Goal: Information Seeking & Learning: Compare options

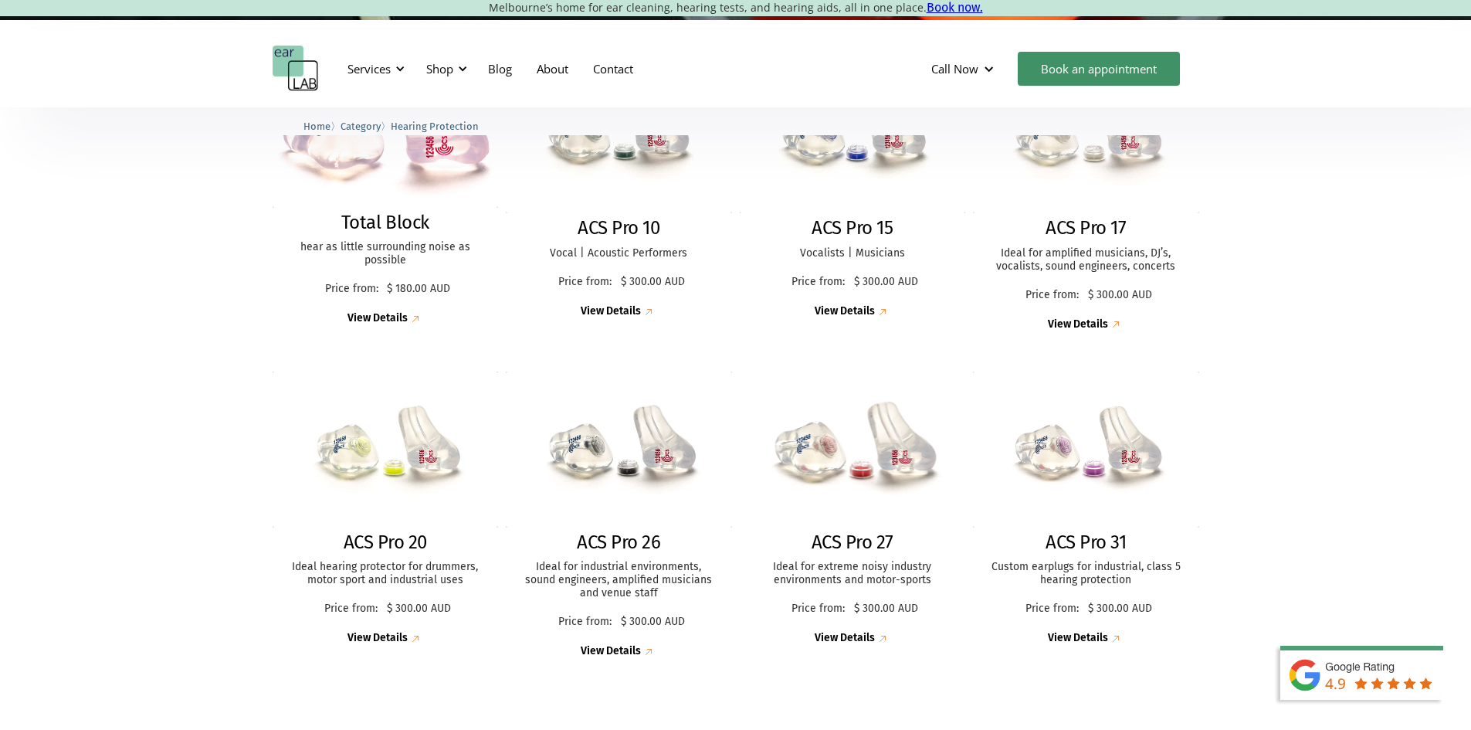
scroll to position [463, 0]
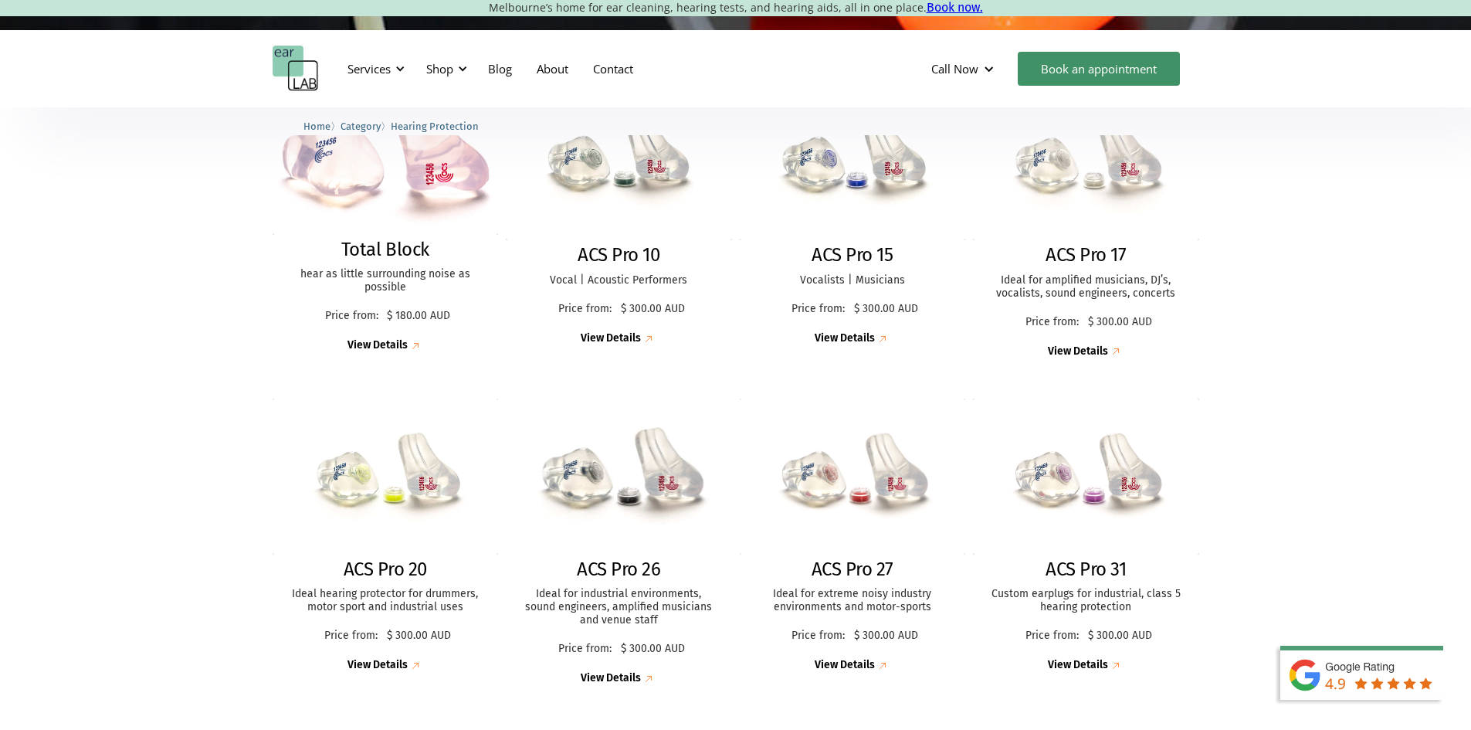
click at [642, 570] on h2 "ACS Pro 26" at bounding box center [618, 569] width 83 height 22
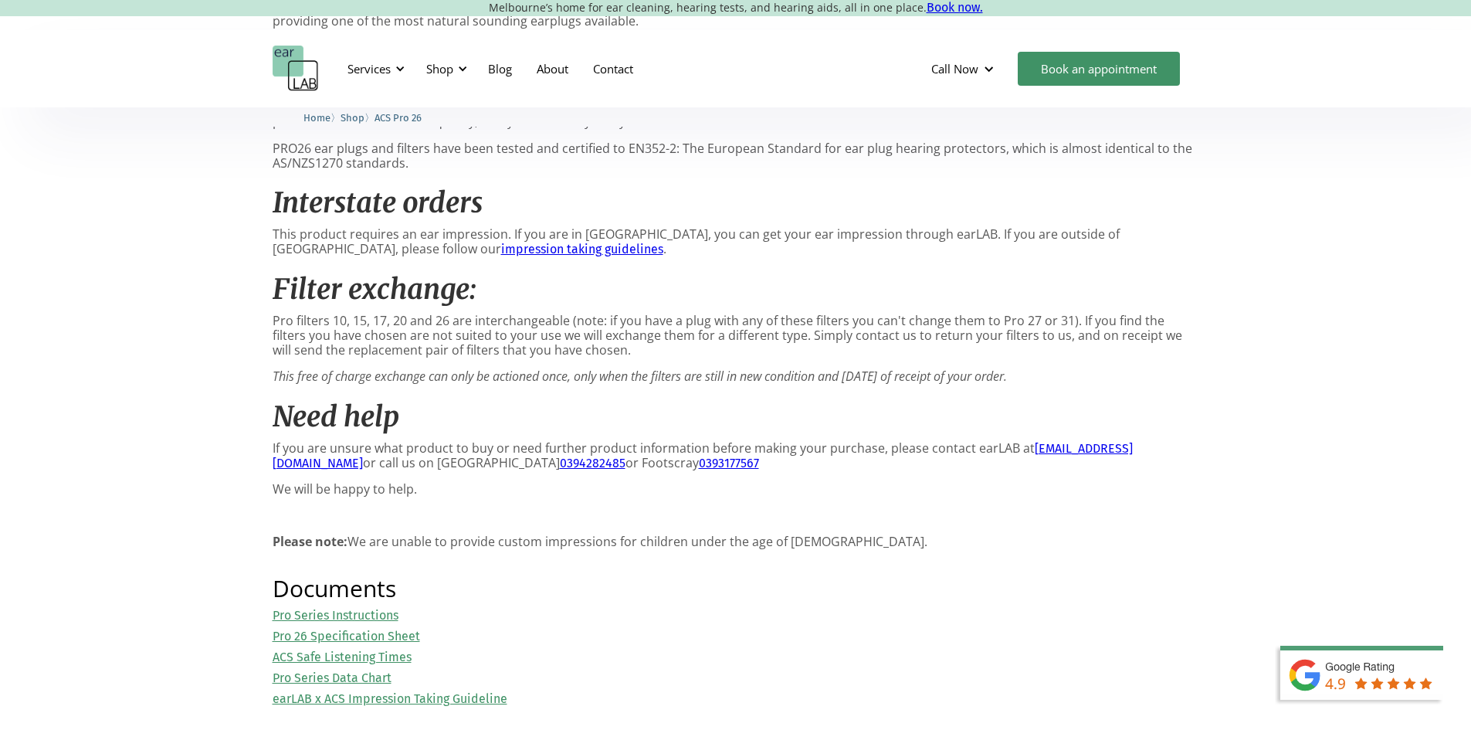
scroll to position [1545, 0]
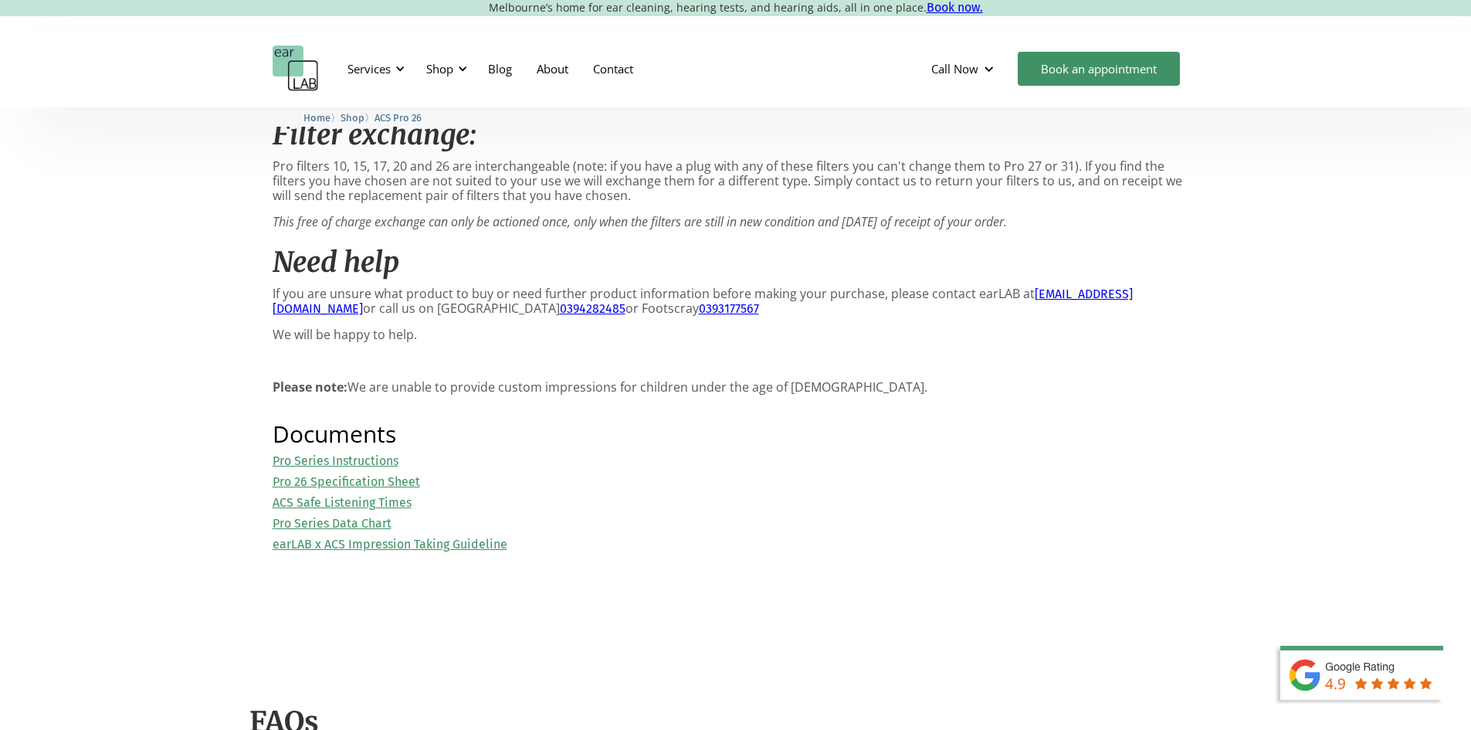
click at [402, 489] on link "Pro 26 Specification Sheet" at bounding box center [347, 481] width 148 height 15
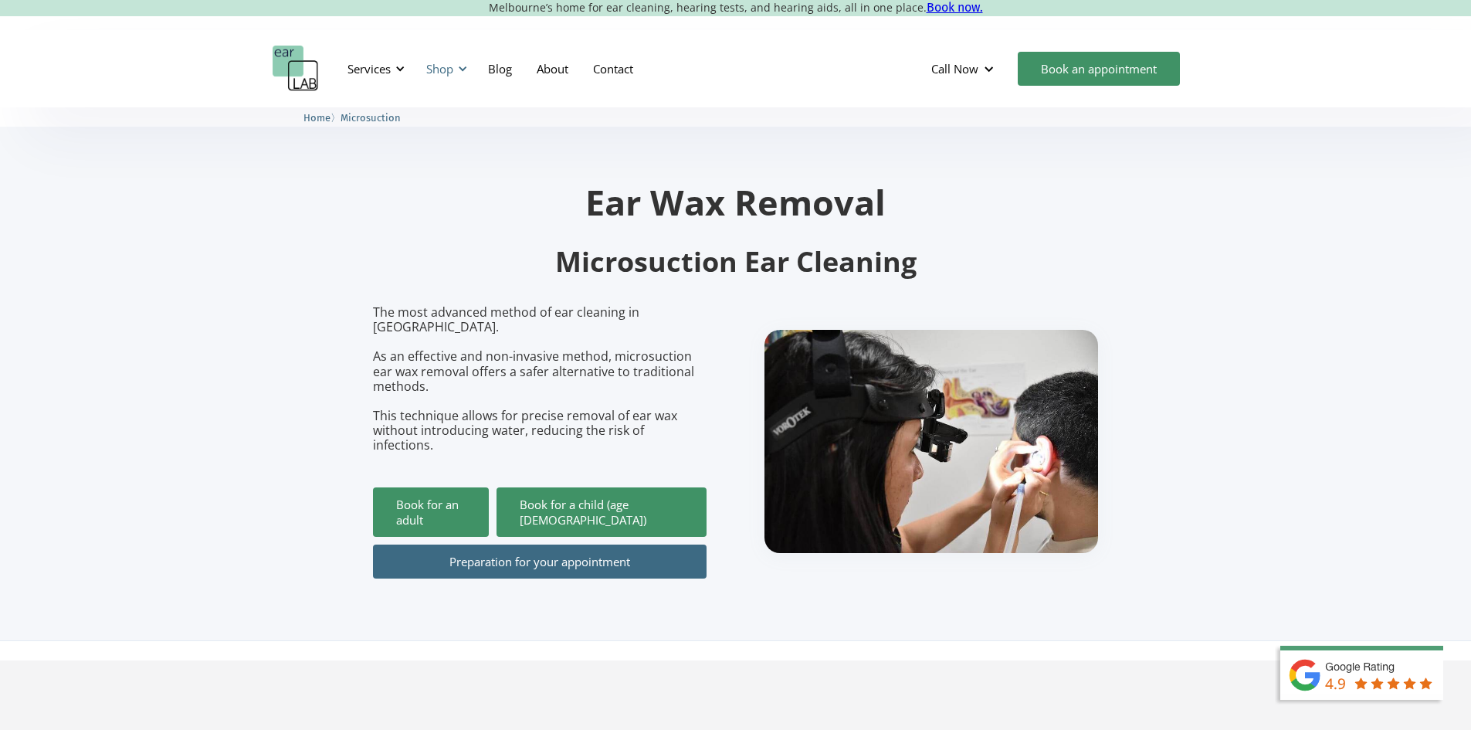
click at [456, 71] on div "Shop" at bounding box center [444, 69] width 55 height 46
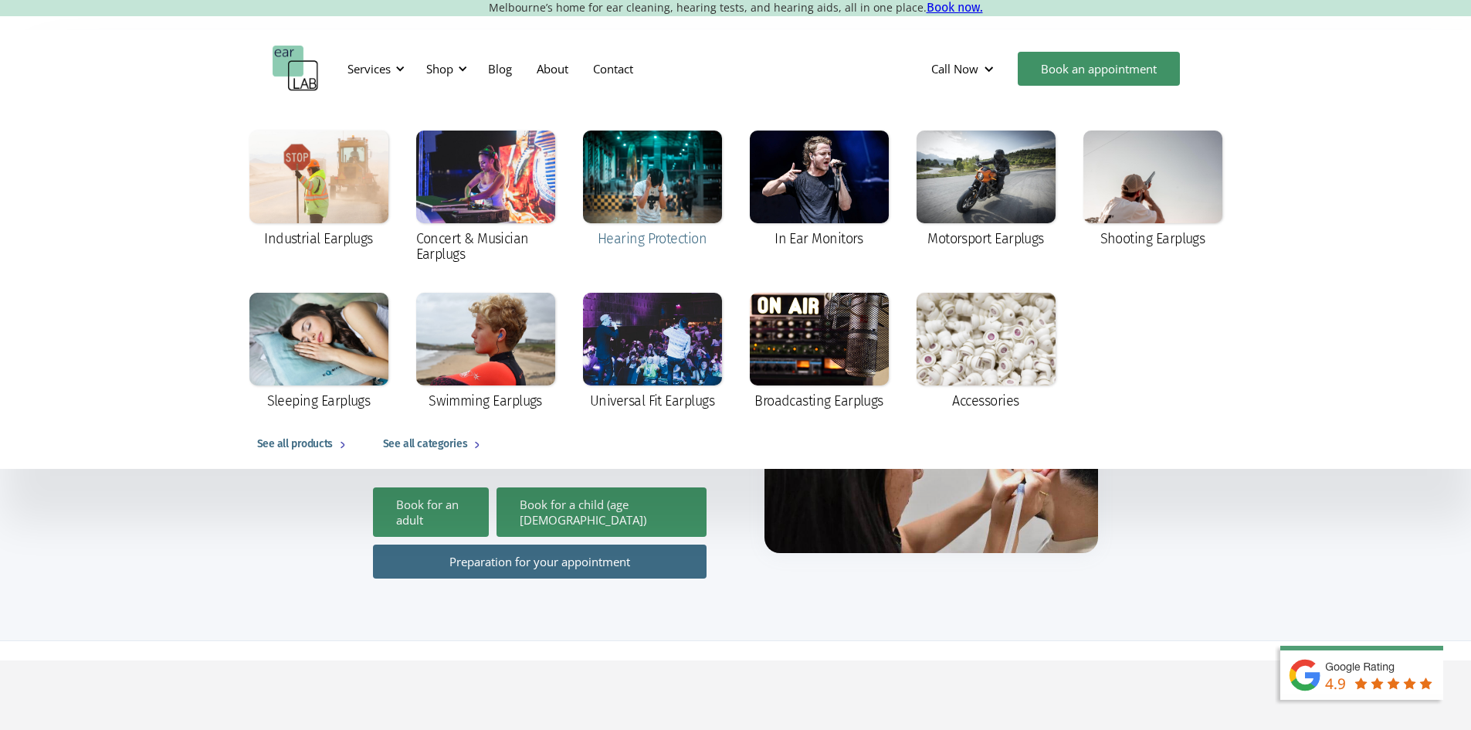
click at [638, 222] on div at bounding box center [652, 177] width 139 height 93
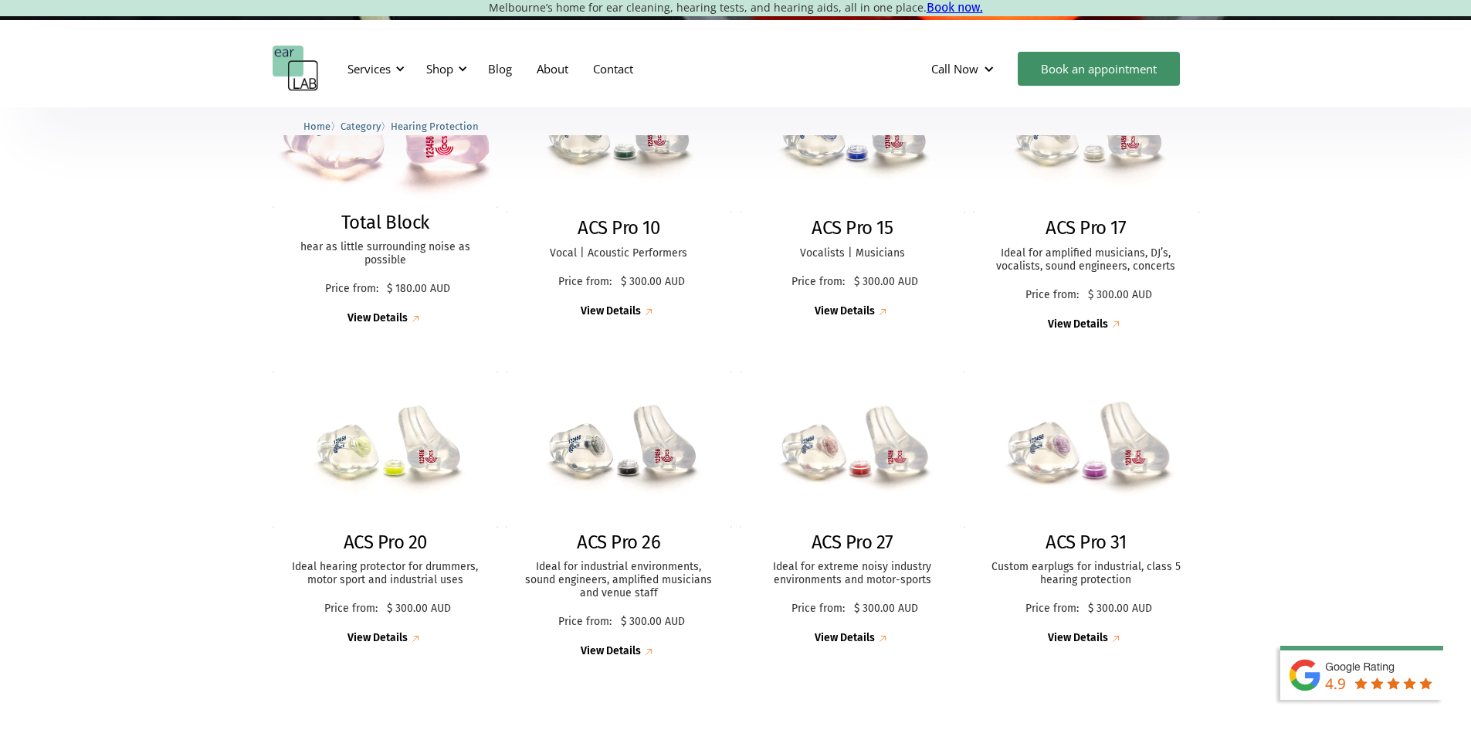
scroll to position [463, 0]
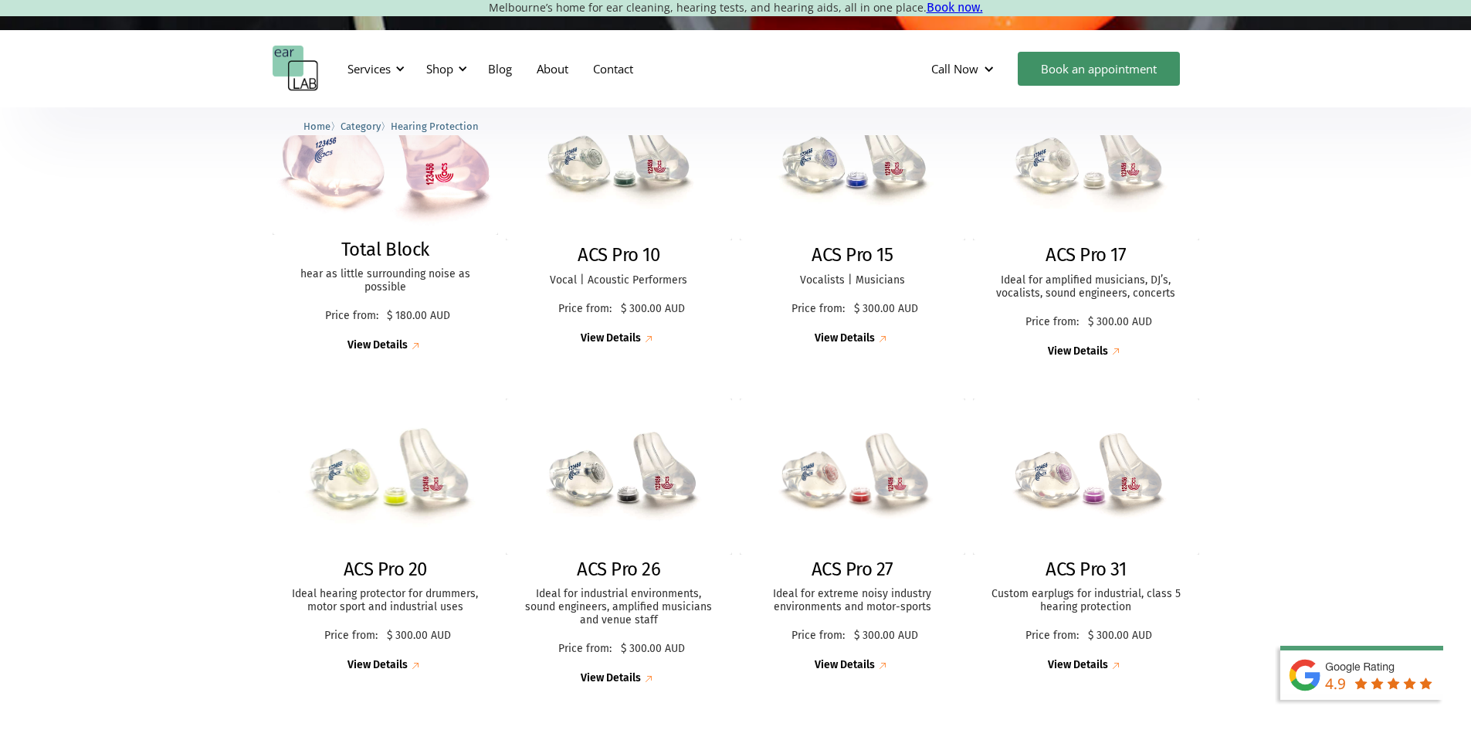
click at [409, 576] on h2 "ACS Pro 20" at bounding box center [385, 569] width 83 height 22
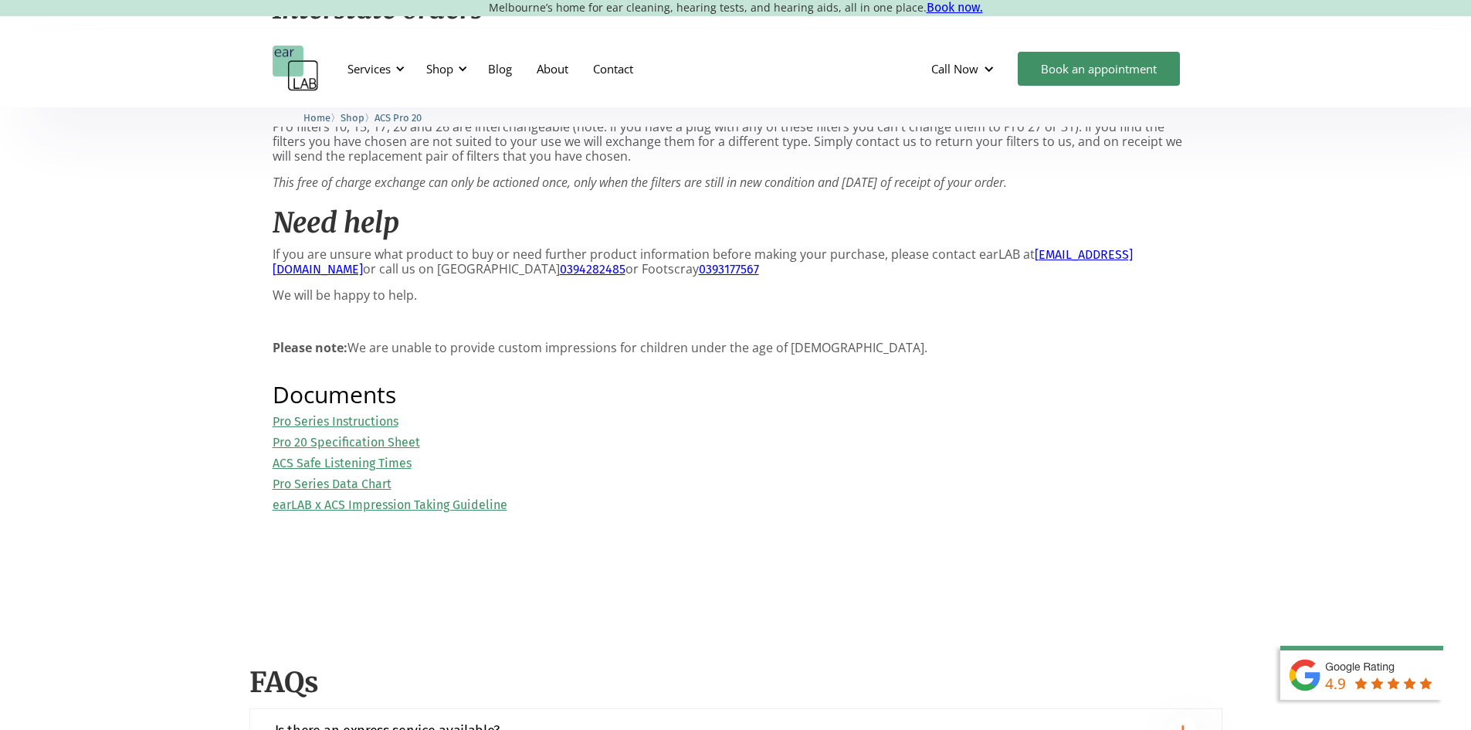
scroll to position [1622, 0]
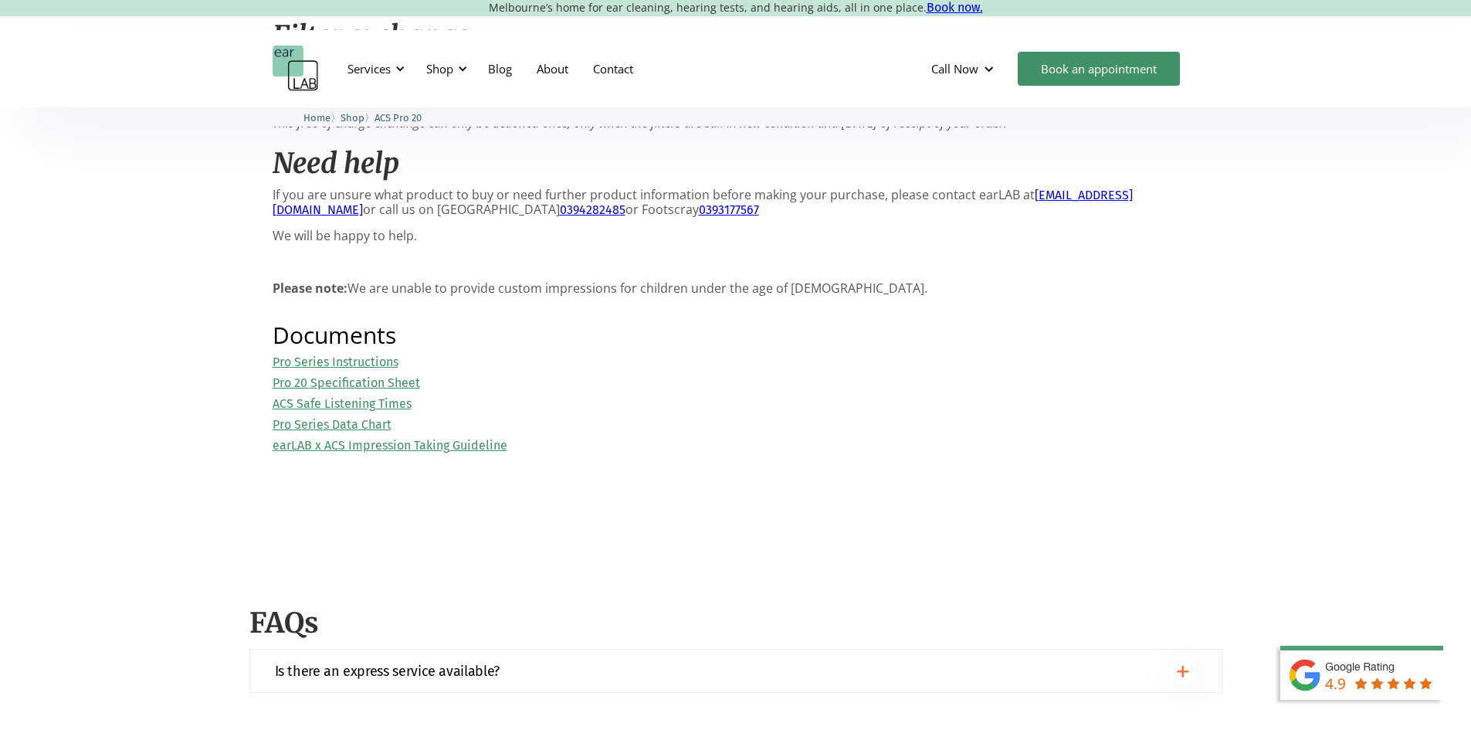
click at [388, 378] on link "Pro 20 Specification Sheet" at bounding box center [347, 382] width 148 height 15
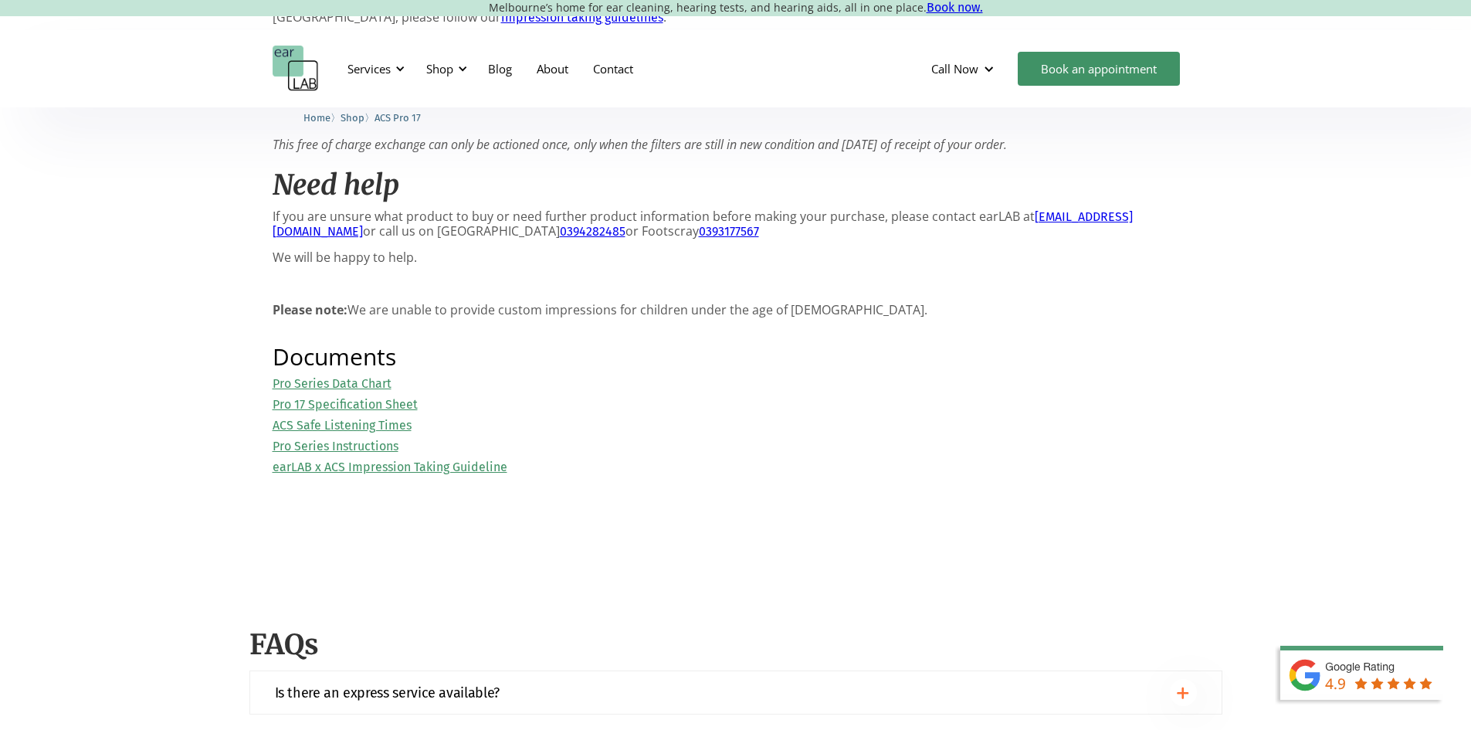
scroll to position [1622, 0]
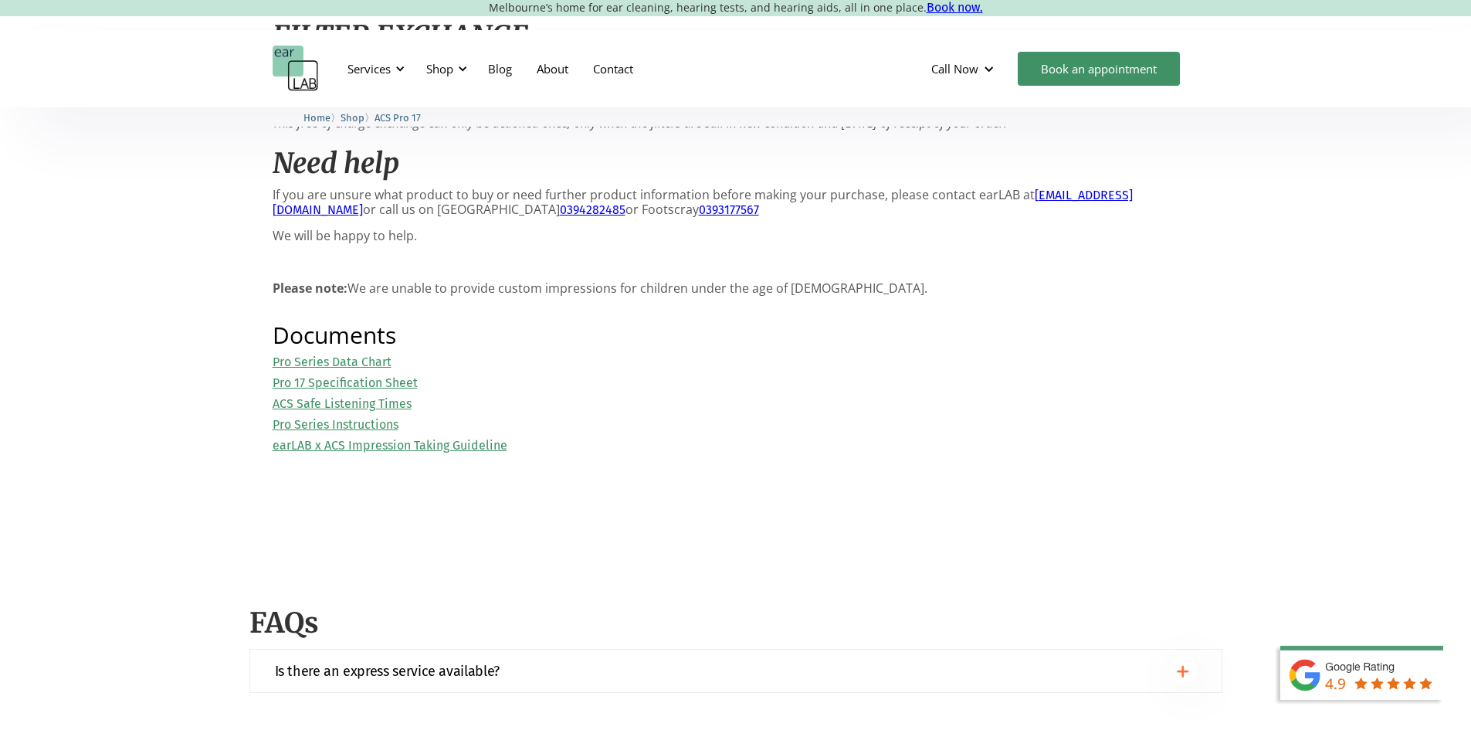
click at [391, 390] on link "Pro 17 Specification Sheet" at bounding box center [345, 382] width 145 height 15
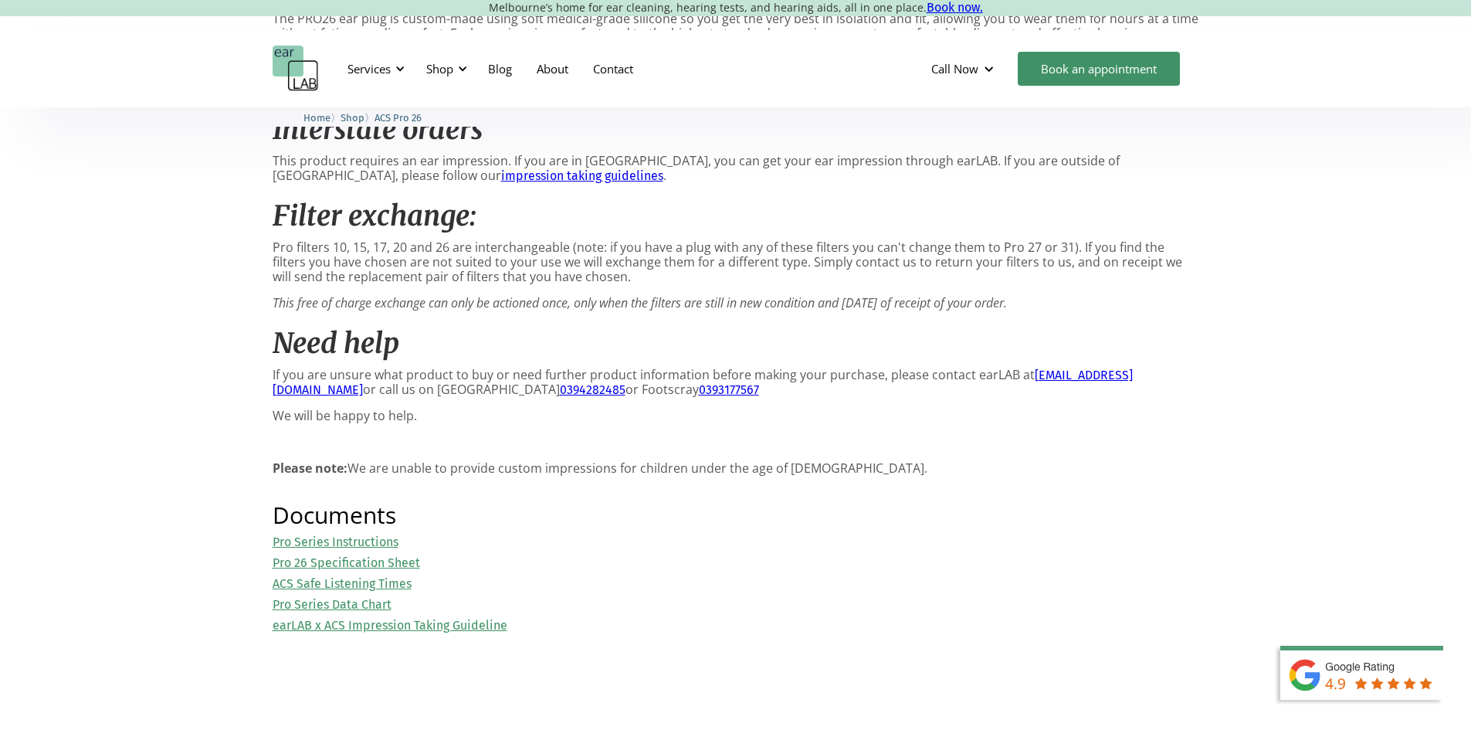
scroll to position [1467, 0]
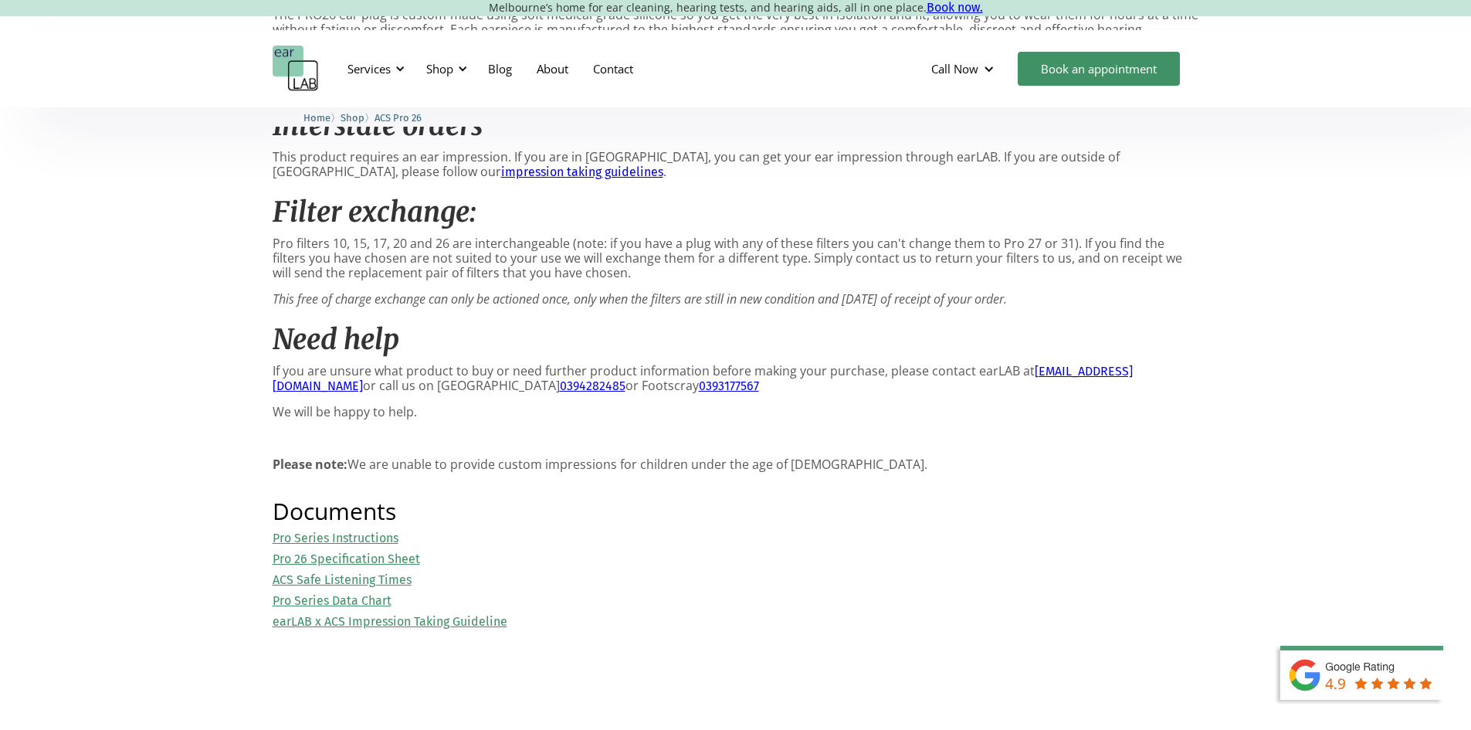
click at [376, 564] on link "Pro 26 Specification Sheet" at bounding box center [347, 558] width 148 height 15
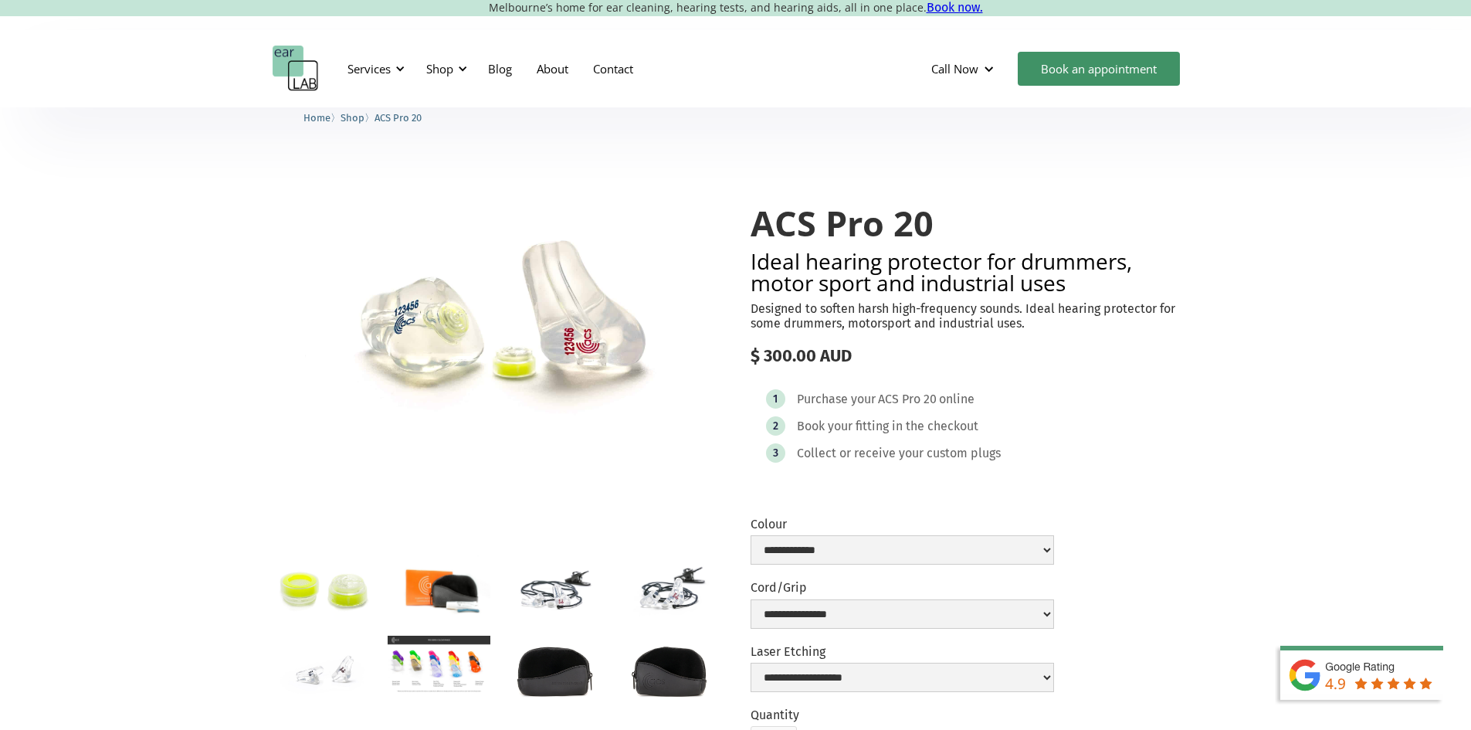
scroll to position [154, 0]
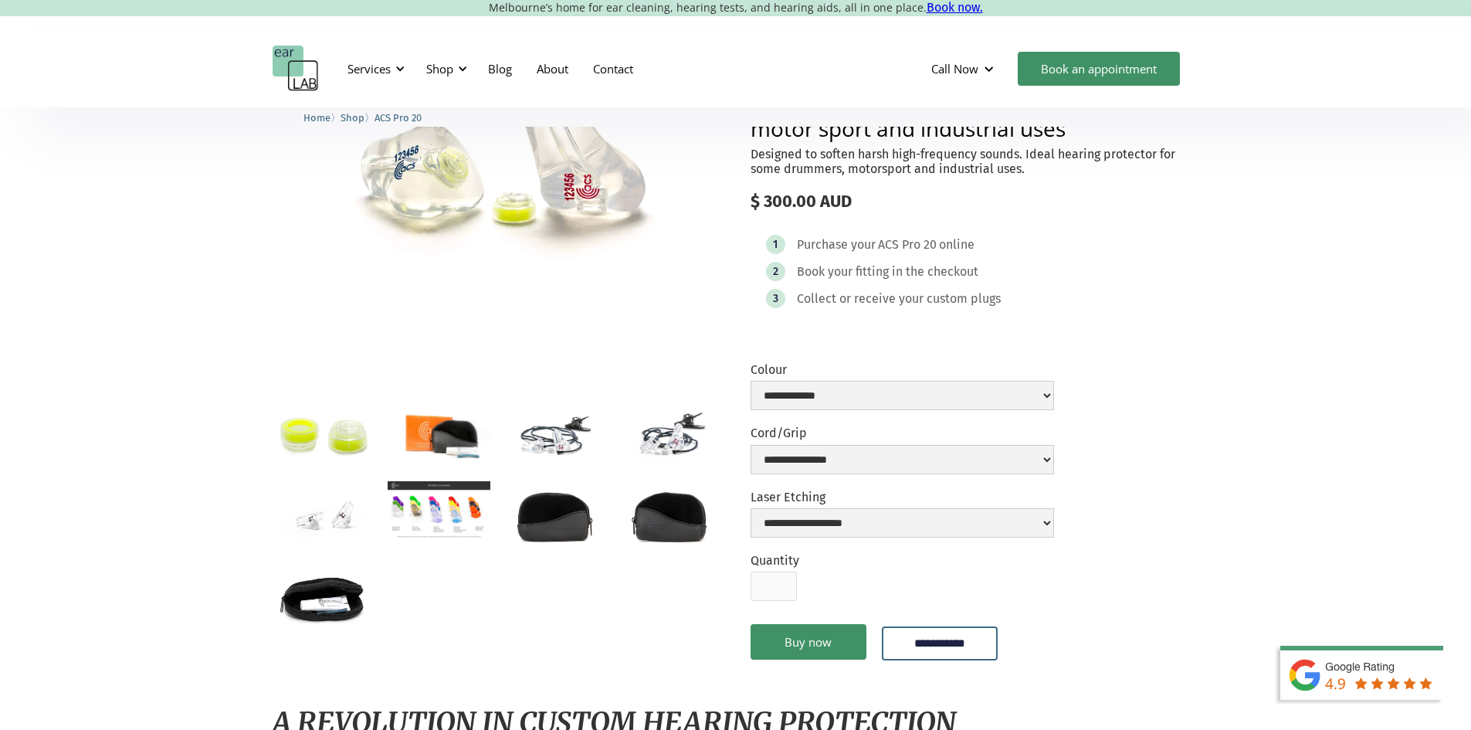
click at [445, 508] on img "open lightbox" at bounding box center [439, 510] width 103 height 58
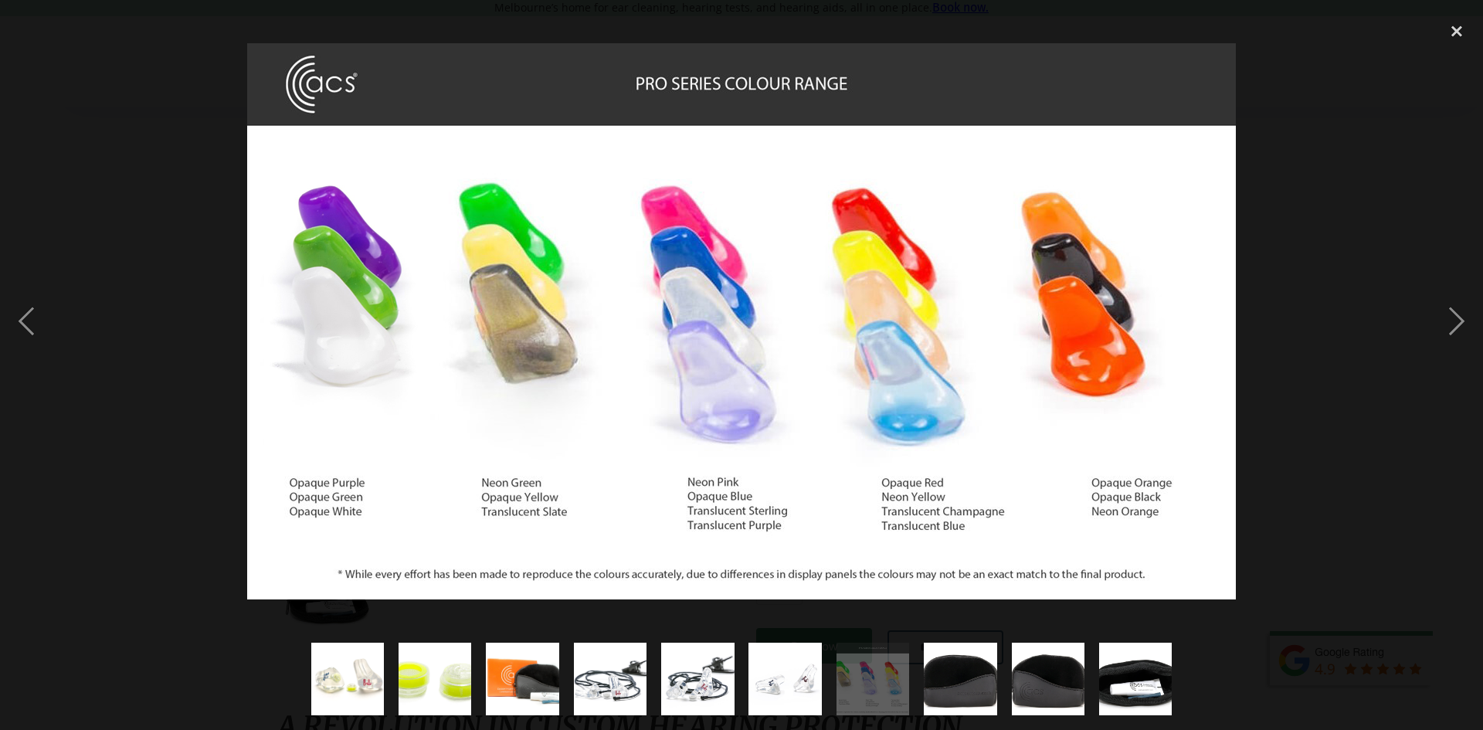
click at [1397, 151] on div at bounding box center [741, 321] width 1483 height 613
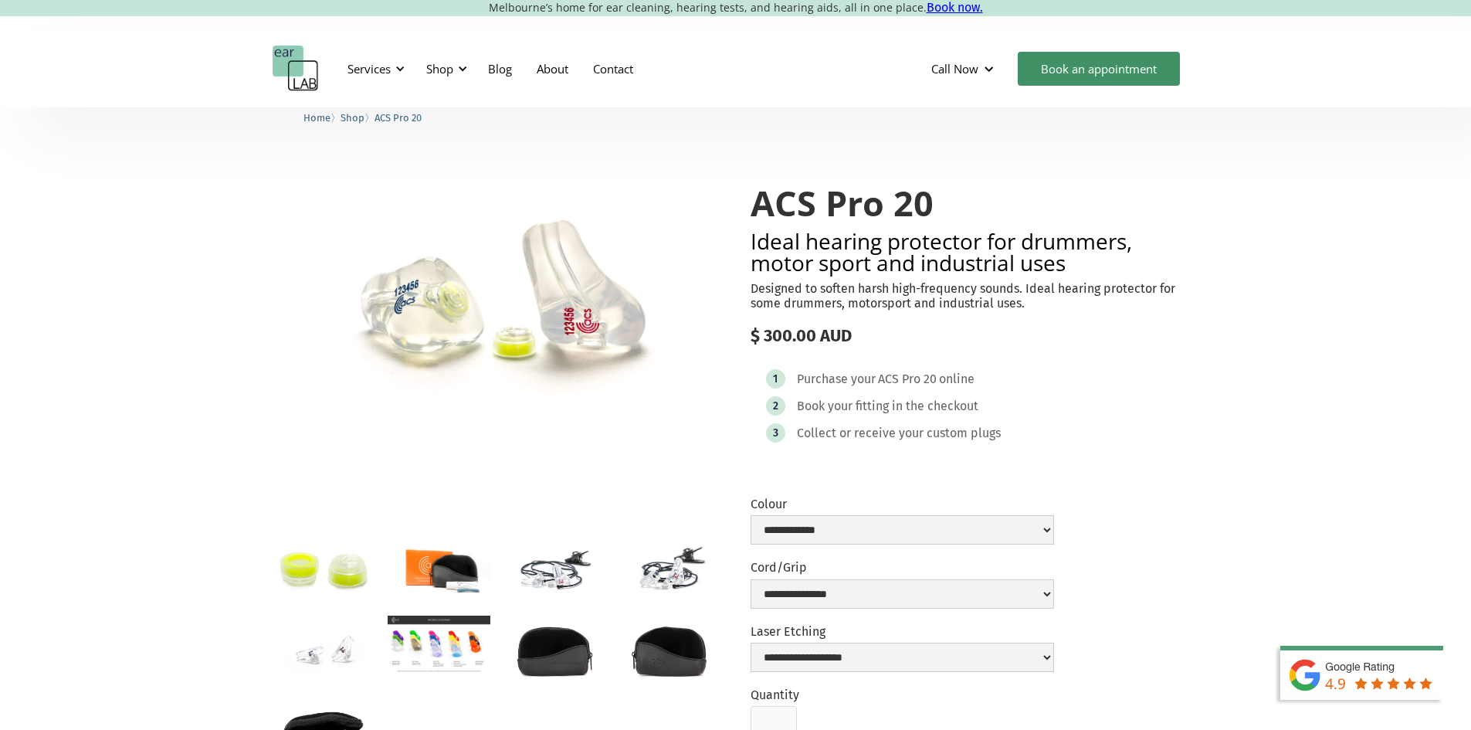
scroll to position [0, 0]
